Goal: Information Seeking & Learning: Check status

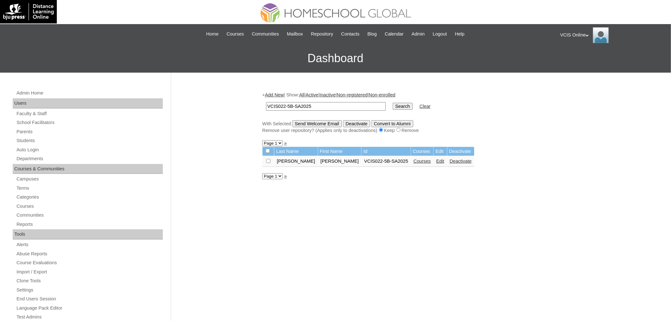
click at [338, 102] on input "VCIS022-5B-SA2025" at bounding box center [326, 106] width 120 height 9
paste input "3"
type input "VCIS023-5B-SA2025"
click at [392, 103] on input "Search" at bounding box center [402, 106] width 20 height 7
click at [413, 159] on link "Courses" at bounding box center [421, 161] width 17 height 5
